Goal: Transaction & Acquisition: Purchase product/service

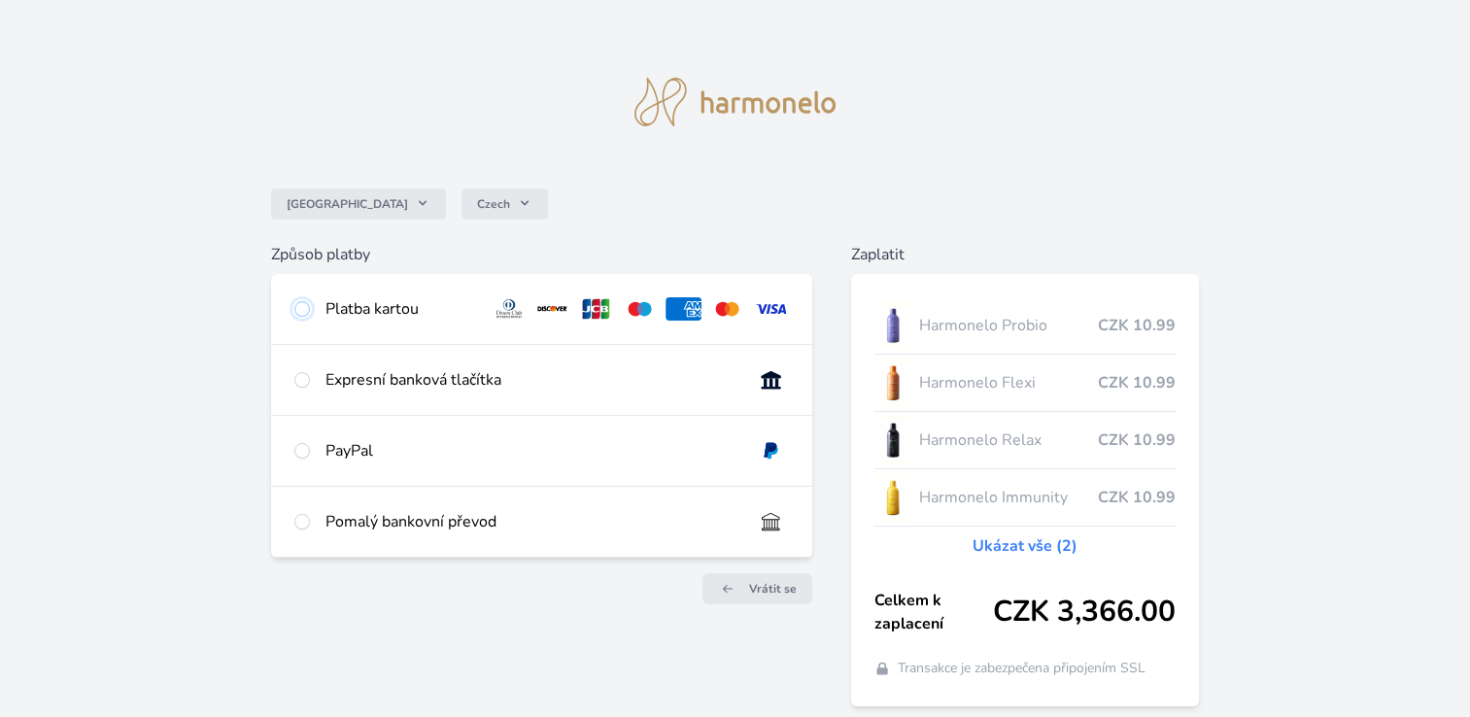
click at [305, 314] on input "radio" at bounding box center [302, 309] width 16 height 16
radio input "true"
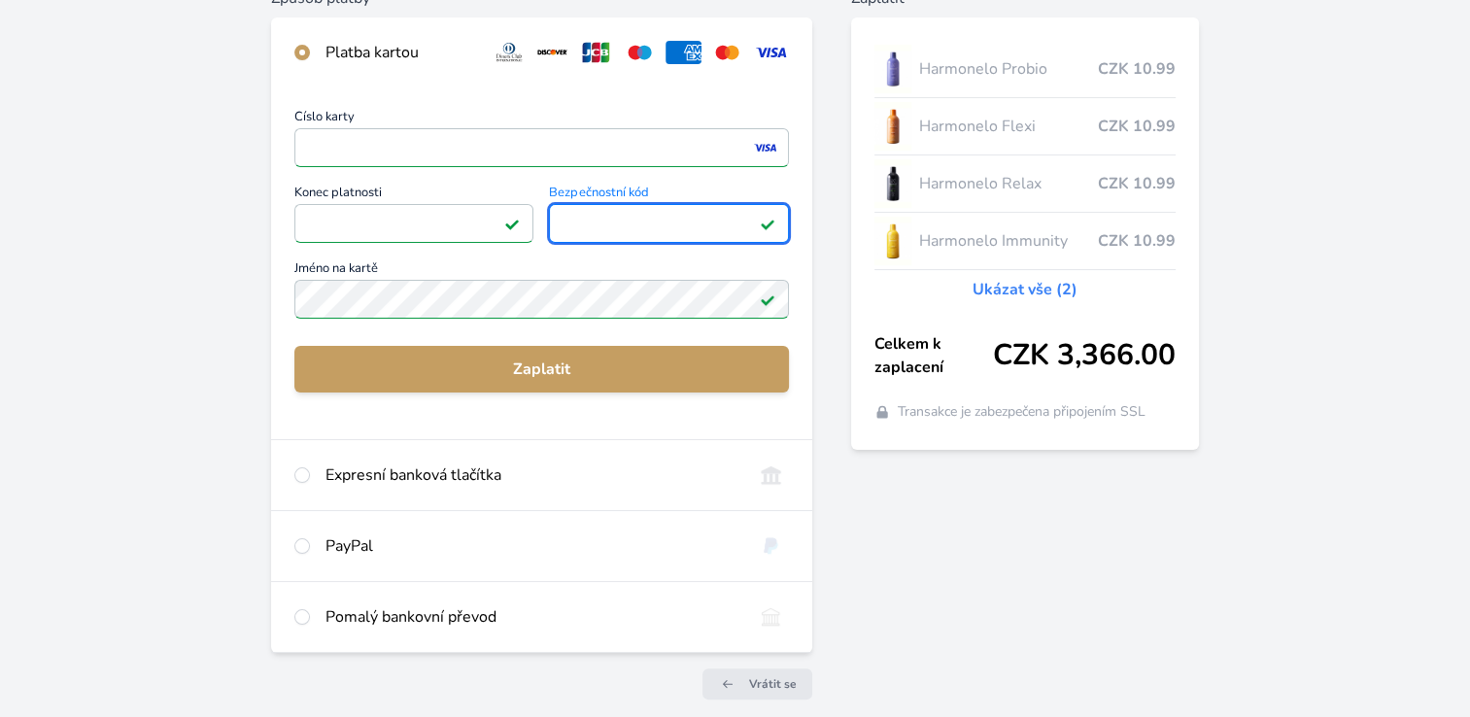
scroll to position [258, 0]
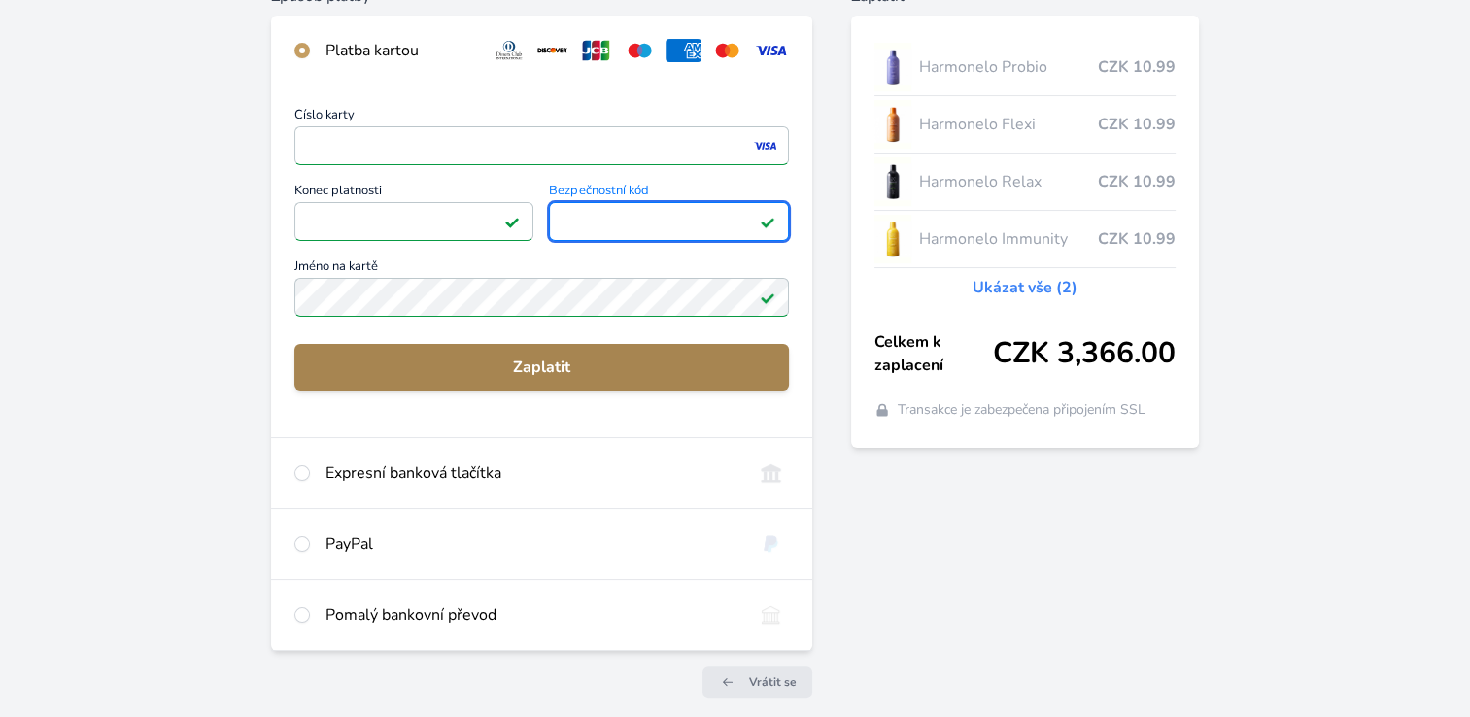
click at [578, 371] on span "Zaplatit" at bounding box center [541, 366] width 463 height 23
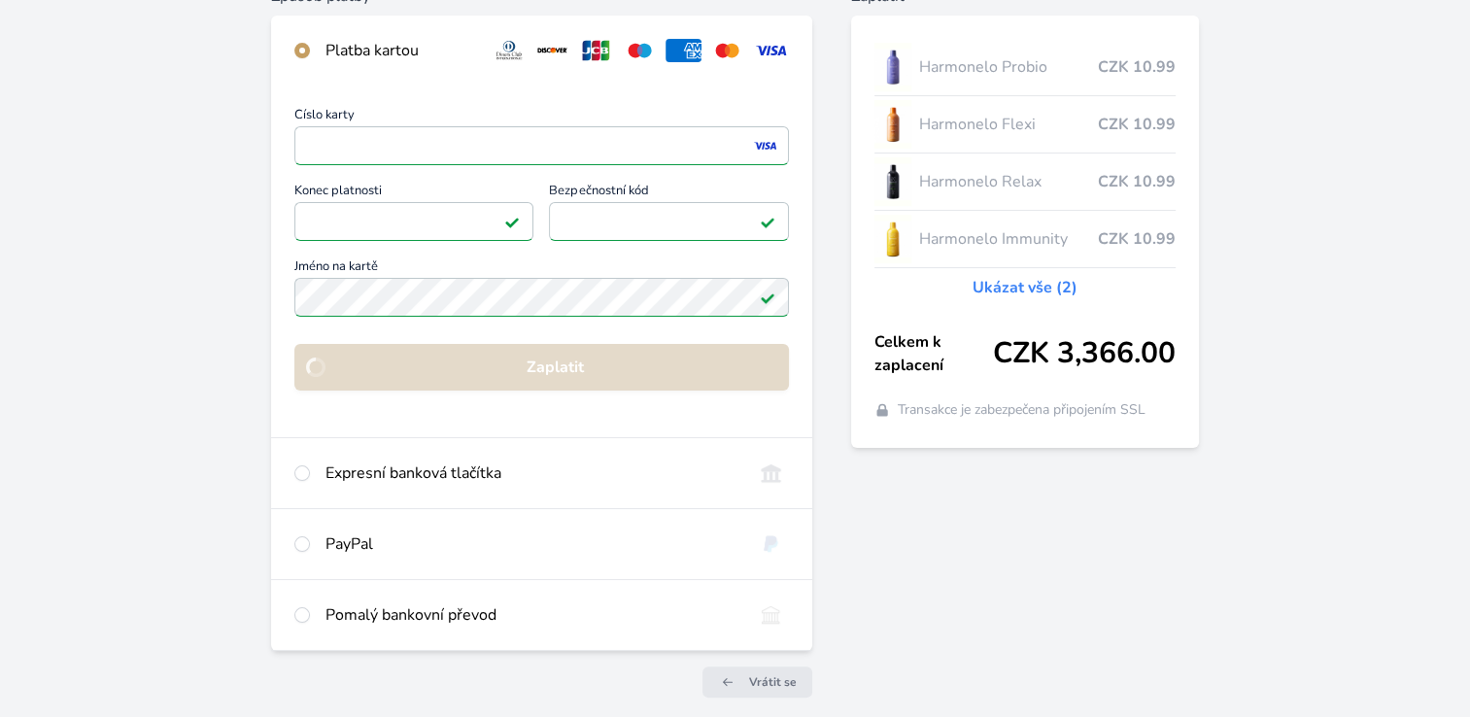
scroll to position [127, 0]
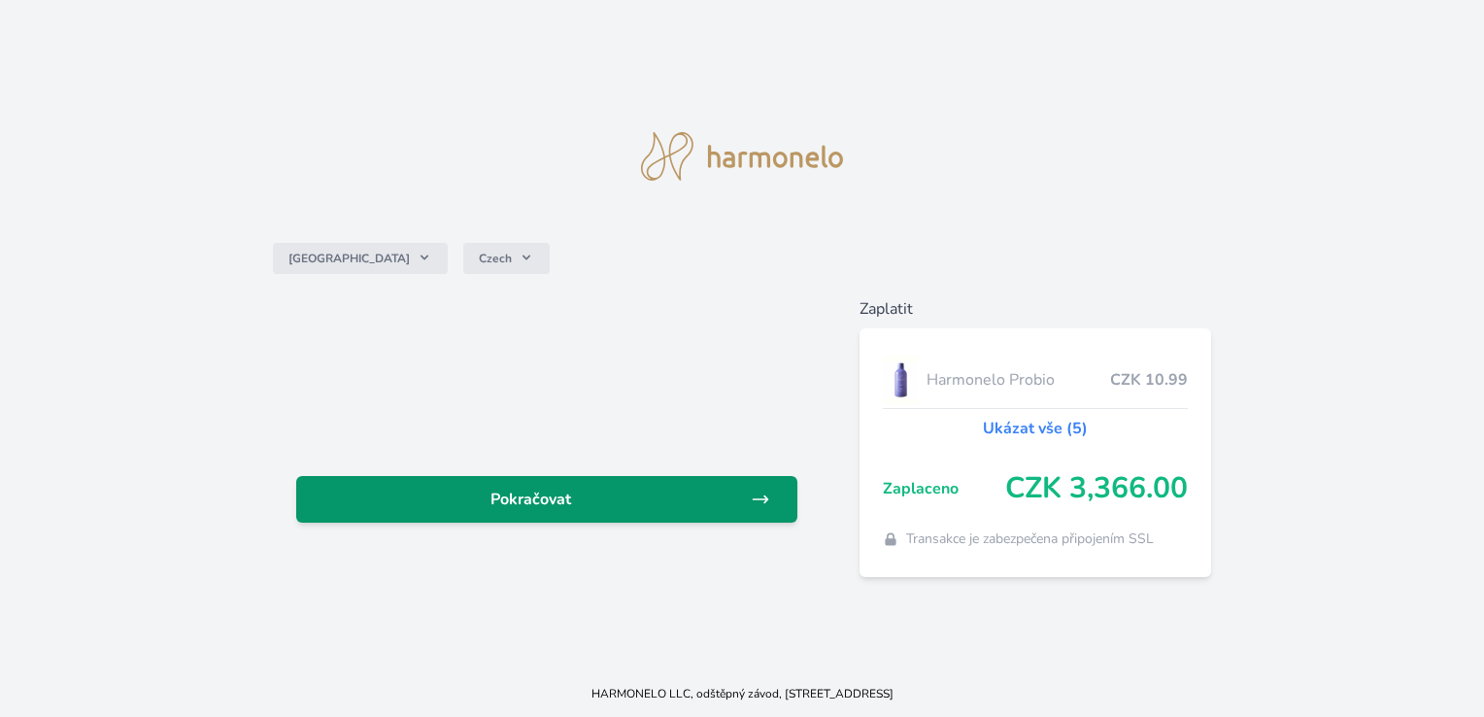
click at [587, 478] on link "Pokračovat" at bounding box center [546, 499] width 500 height 47
